Goal: Find specific page/section: Find specific page/section

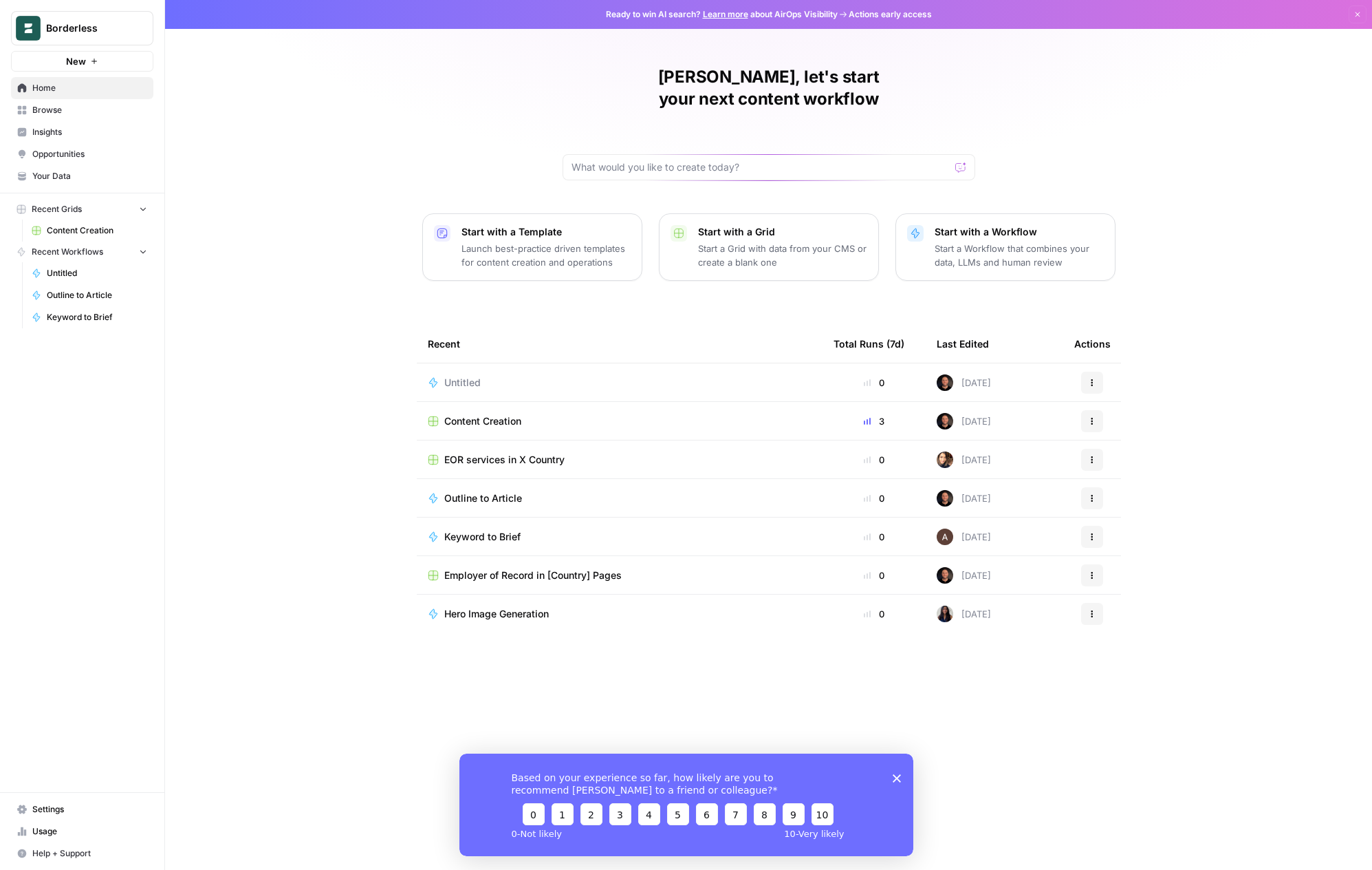
click at [314, 390] on div "[PERSON_NAME], let's start your next content workflow Start with a Template Lau…" at bounding box center [768, 435] width 1207 height 870
click at [505, 452] on span "EOR services in X Country" at bounding box center [504, 459] width 120 height 14
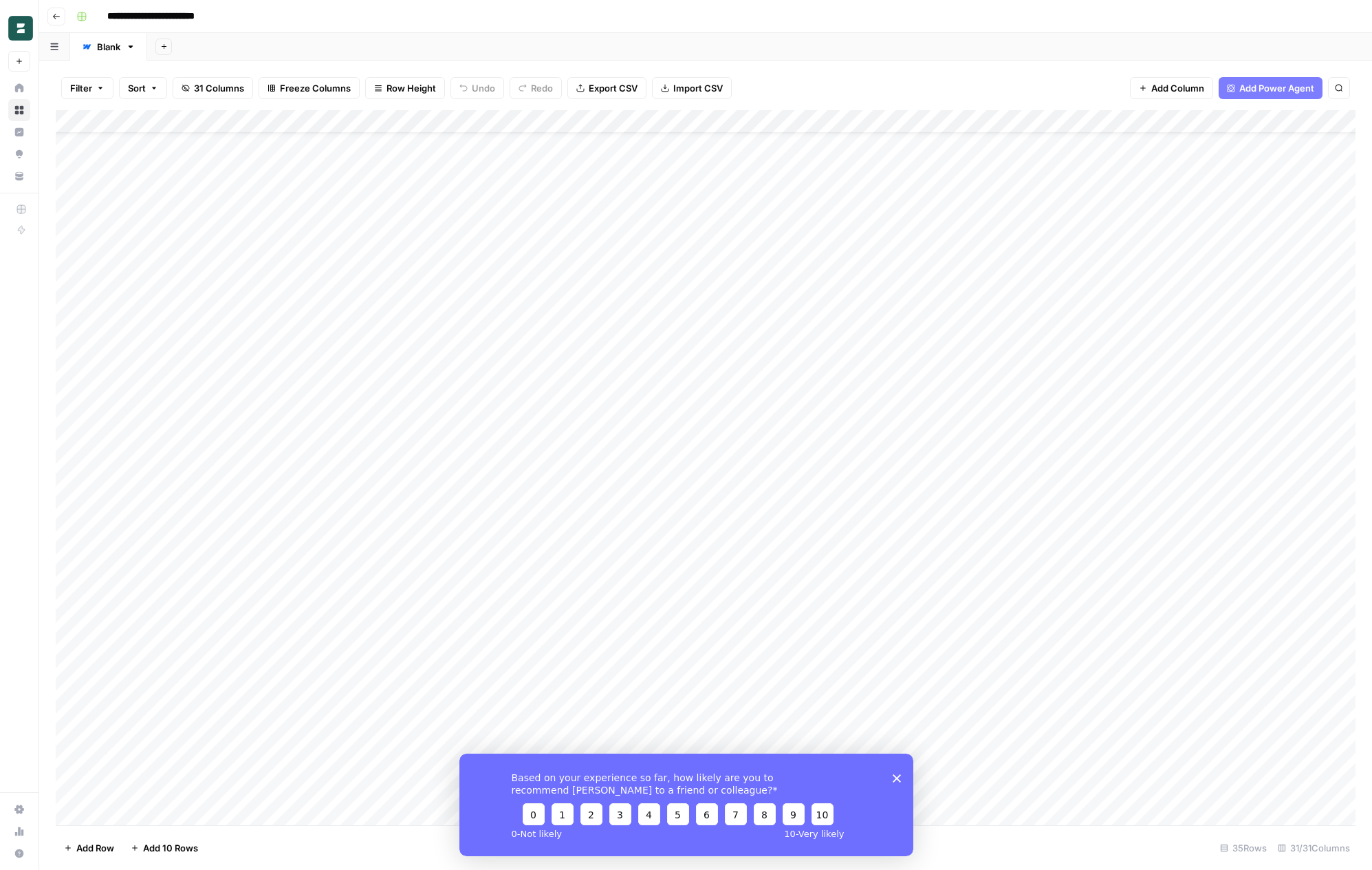
scroll to position [149, 0]
click at [898, 781] on icon "Close survey" at bounding box center [896, 777] width 9 height 9
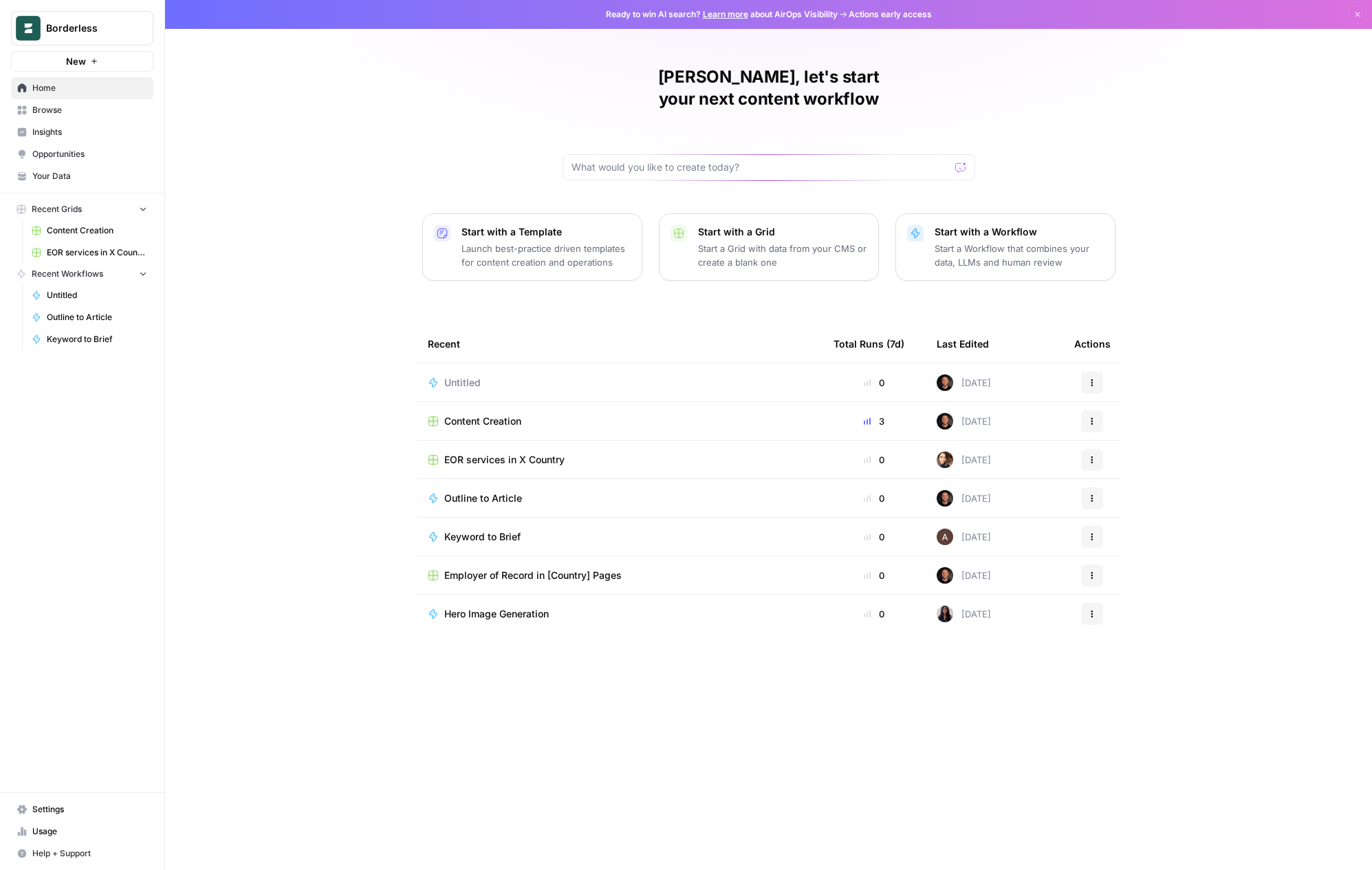
click at [499, 414] on span "Content Creation" at bounding box center [483, 421] width 77 height 14
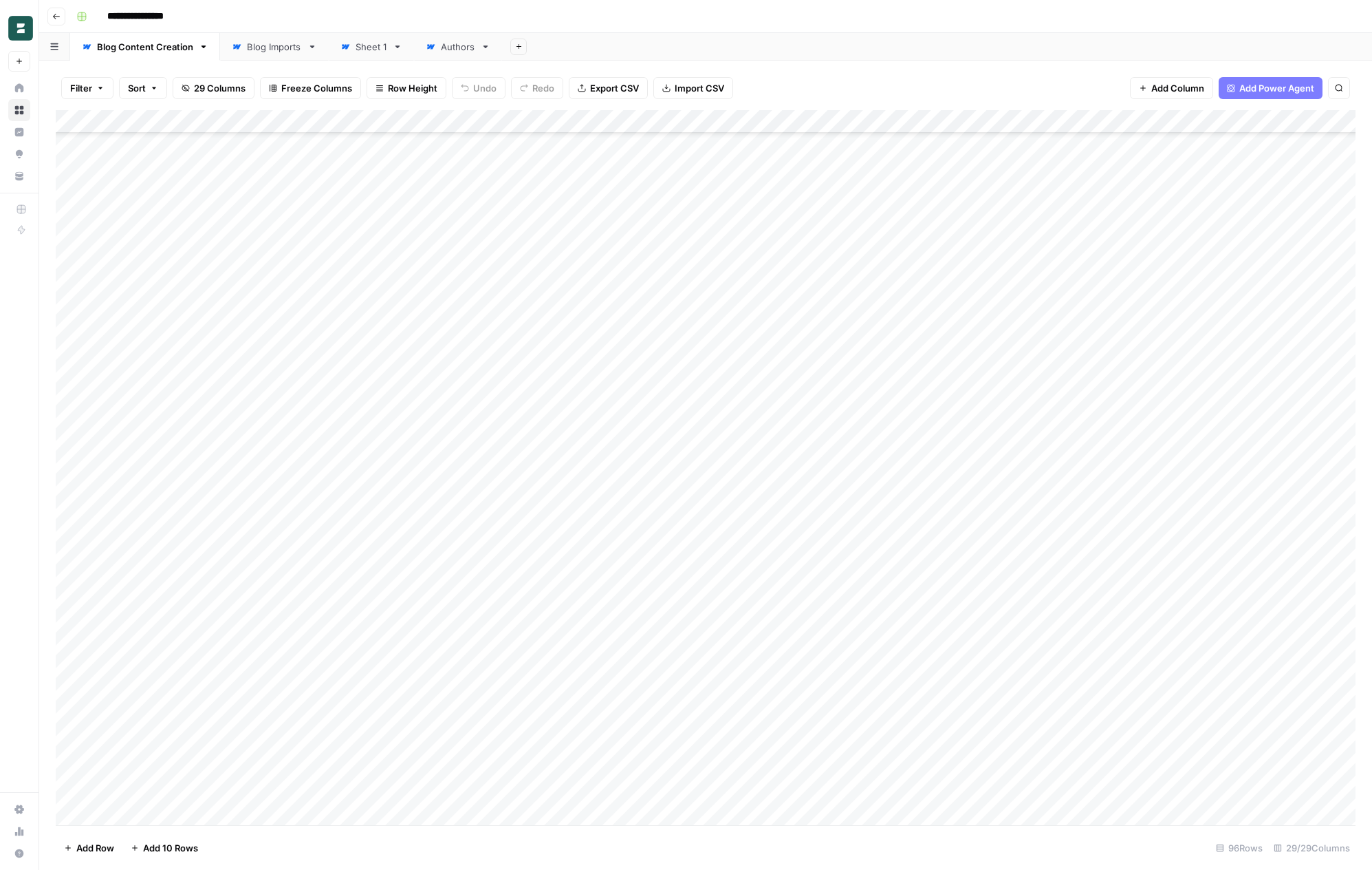
scroll to position [475, 0]
